Goal: Check status

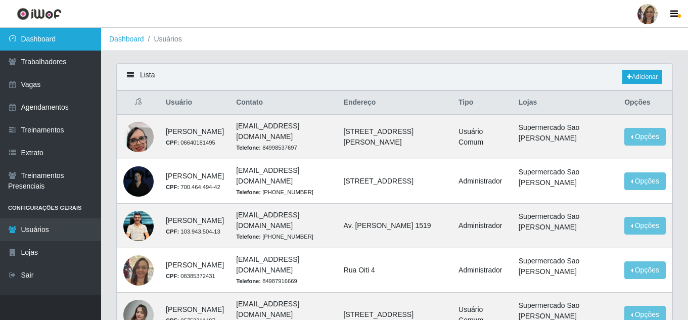
click at [58, 43] on link "Dashboard" at bounding box center [50, 39] width 101 height 23
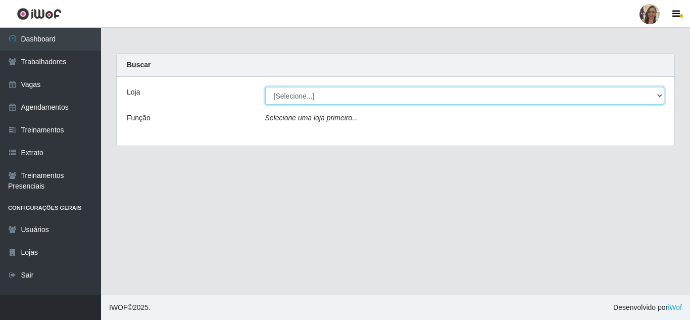
click at [316, 90] on select "[Selecione...] Supermercado Sao Francisco - Amarante" at bounding box center [465, 96] width 400 height 18
select select "383"
click at [265, 87] on select "[Selecione...] Supermercado Sao Francisco - Amarante" at bounding box center [465, 96] width 400 height 18
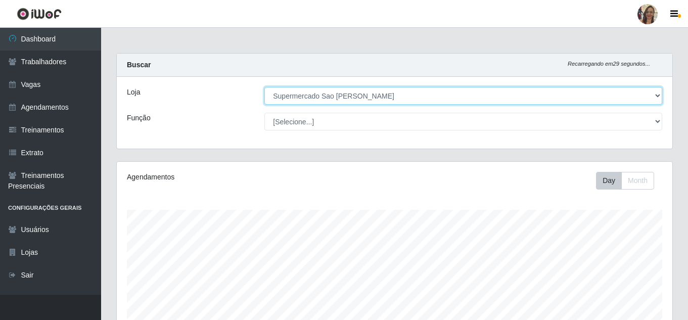
scroll to position [210, 555]
click at [633, 96] on select "[Selecione...] Supermercado Sao Francisco - Amarante" at bounding box center [463, 96] width 398 height 18
click at [264, 87] on select "[Selecione...] Supermercado Sao Francisco - Amarante" at bounding box center [463, 96] width 398 height 18
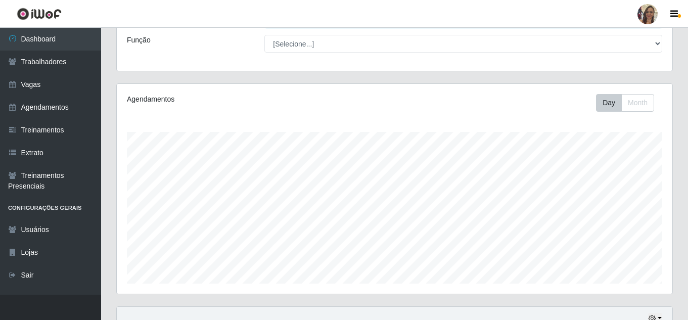
scroll to position [276, 0]
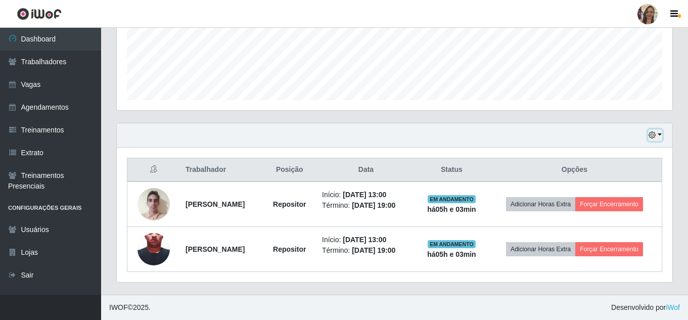
click at [661, 129] on button "button" at bounding box center [655, 135] width 14 height 12
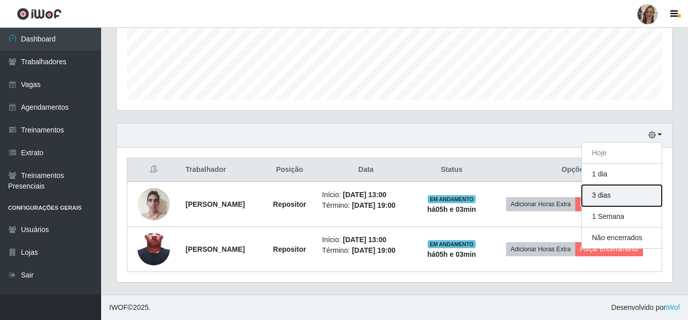
click at [603, 187] on button "3 dias" at bounding box center [622, 195] width 80 height 21
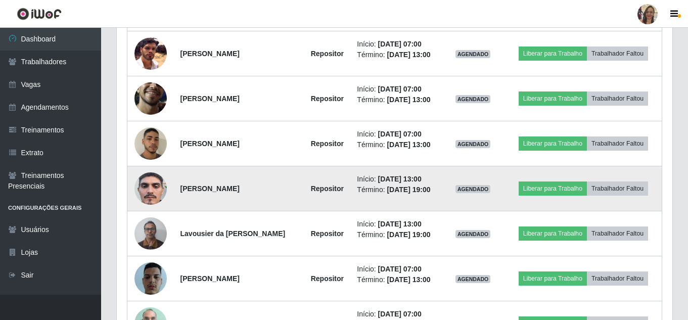
scroll to position [709, 0]
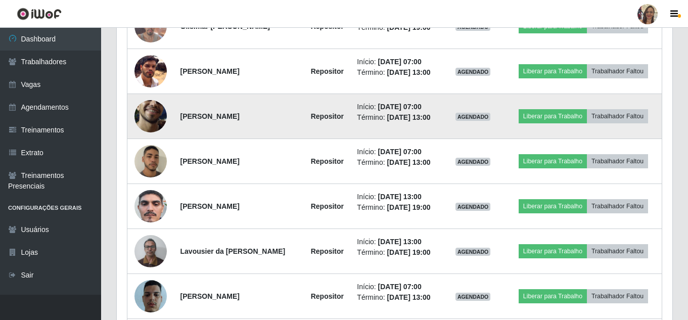
click at [148, 152] on img at bounding box center [150, 116] width 32 height 72
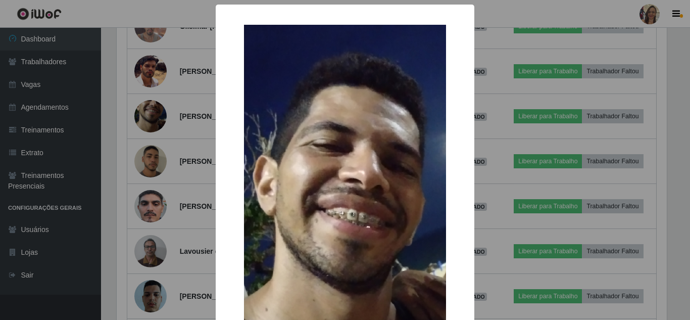
click at [170, 165] on div "× OK Cancel" at bounding box center [345, 160] width 690 height 320
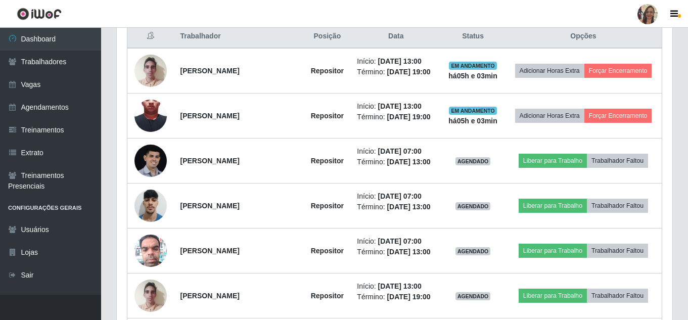
scroll to position [406, 0]
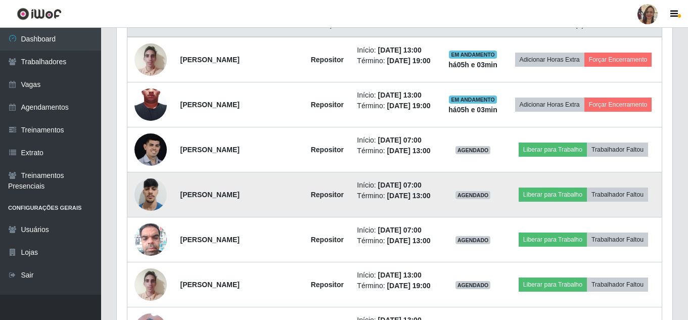
click at [151, 216] on img at bounding box center [150, 194] width 32 height 43
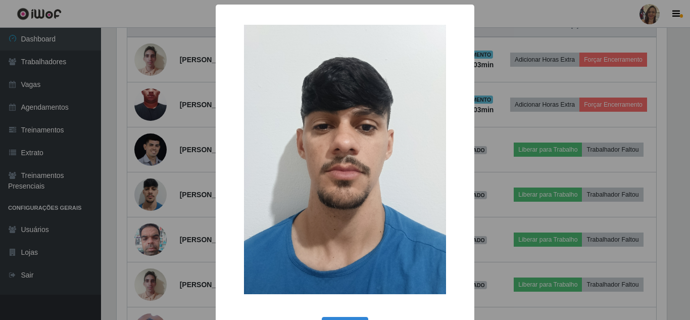
click at [198, 147] on div "× OK Cancel" at bounding box center [345, 160] width 690 height 320
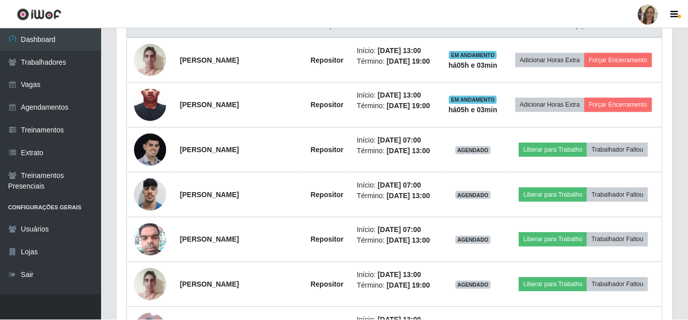
scroll to position [210, 555]
